Goal: Information Seeking & Learning: Learn about a topic

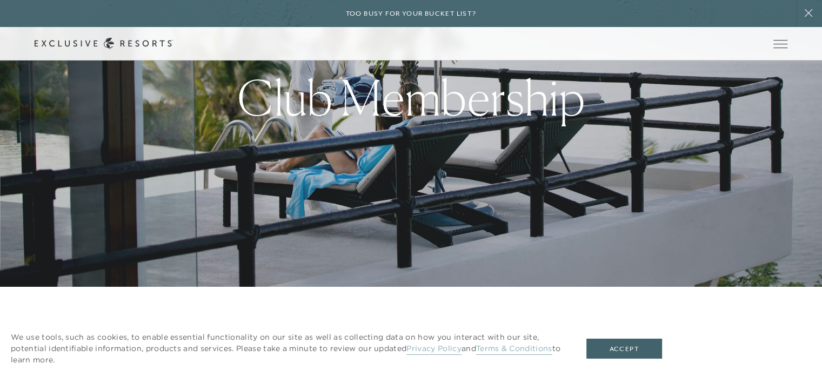
scroll to position [162, 0]
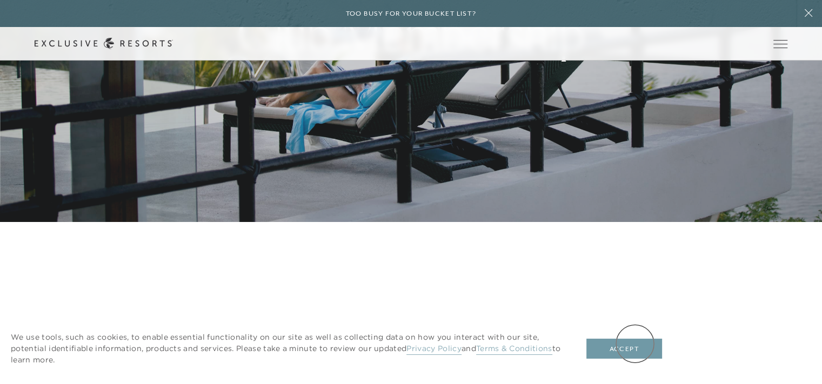
click at [635, 344] on button "Accept" at bounding box center [625, 349] width 76 height 21
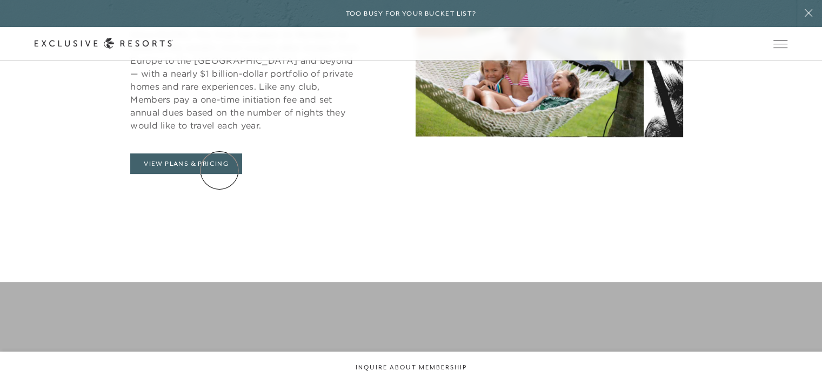
scroll to position [595, 0]
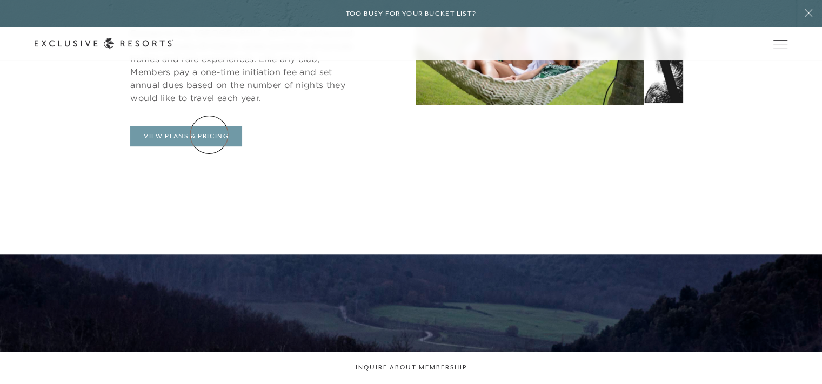
click at [209, 135] on link "View Plans & Pricing" at bounding box center [186, 136] width 112 height 21
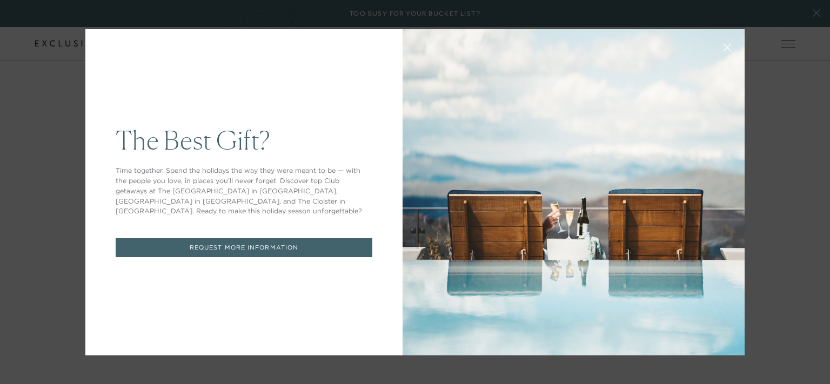
click at [758, 174] on div "The Best Gift? Time together. Spend the holidays the way they were meant to be …" at bounding box center [415, 192] width 830 height 384
click at [724, 46] on icon at bounding box center [728, 47] width 8 height 8
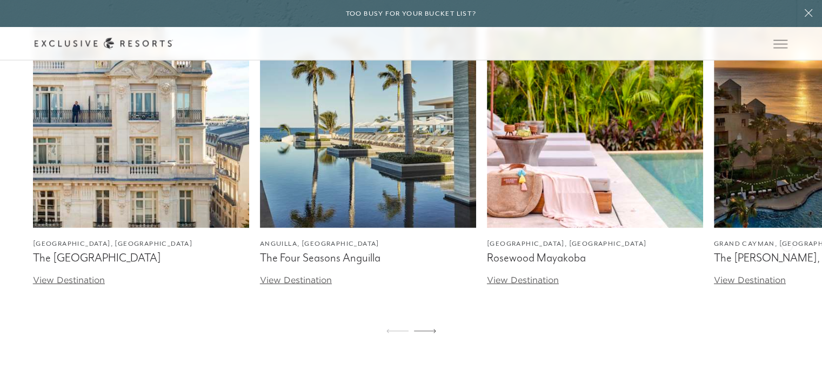
scroll to position [3244, 0]
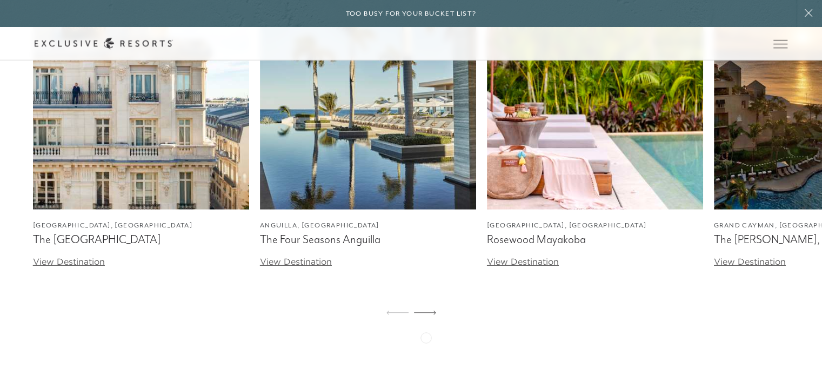
click at [426, 315] on icon at bounding box center [425, 313] width 22 height 4
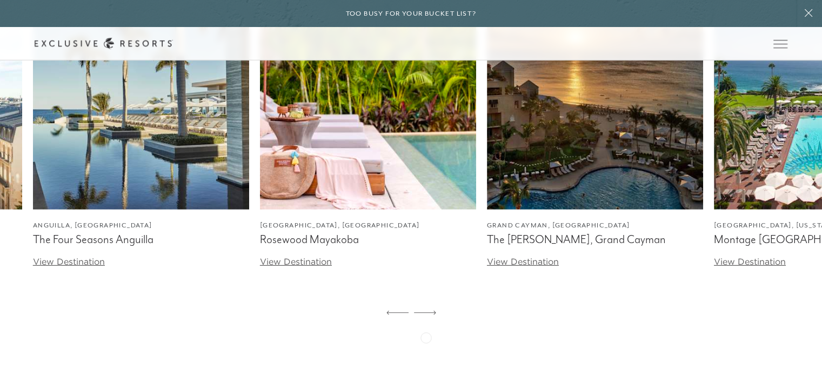
click at [426, 315] on icon at bounding box center [425, 313] width 22 height 4
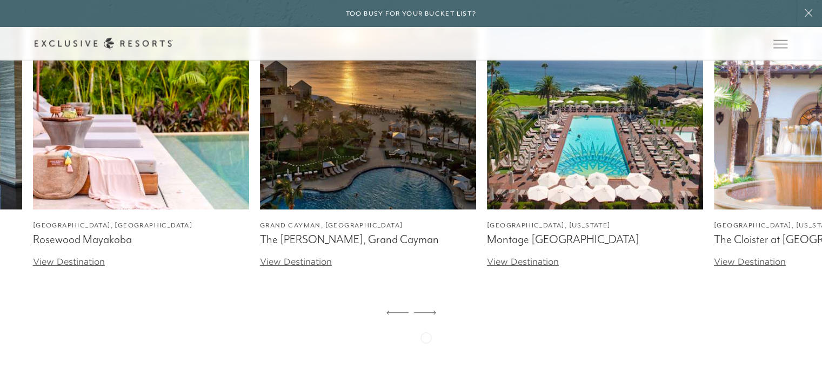
click at [426, 315] on icon at bounding box center [425, 313] width 22 height 4
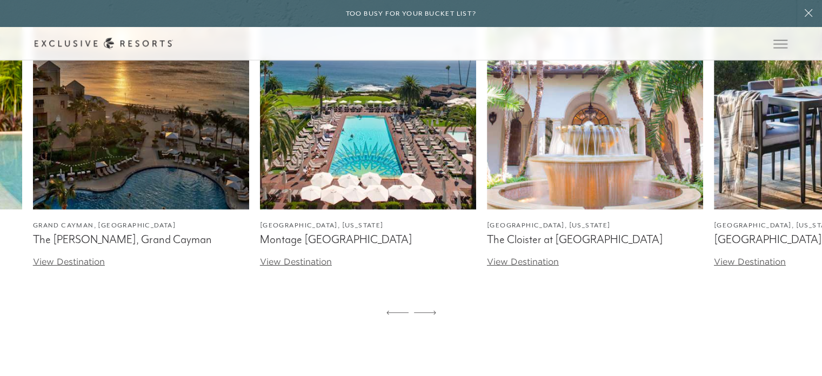
click at [426, 315] on icon at bounding box center [425, 313] width 22 height 4
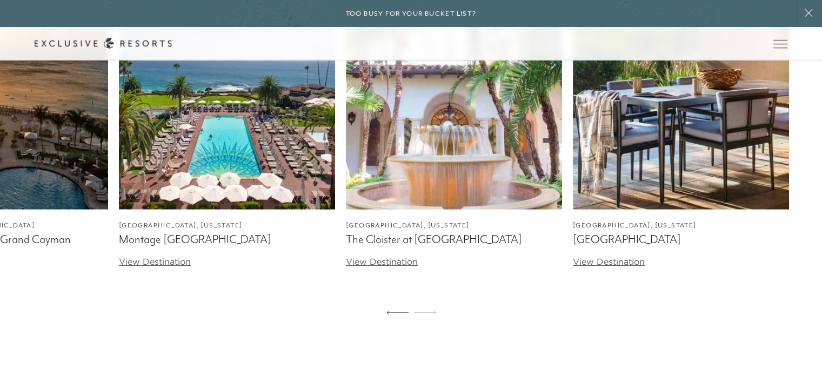
click at [426, 315] on icon at bounding box center [425, 313] width 22 height 4
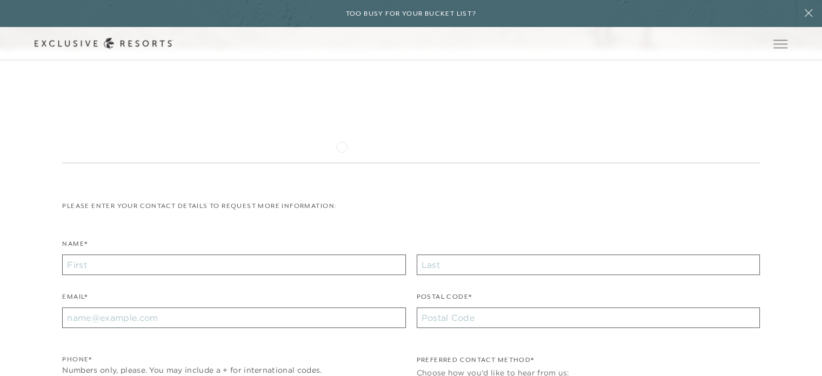
scroll to position [4325, 0]
